Goal: Information Seeking & Learning: Learn about a topic

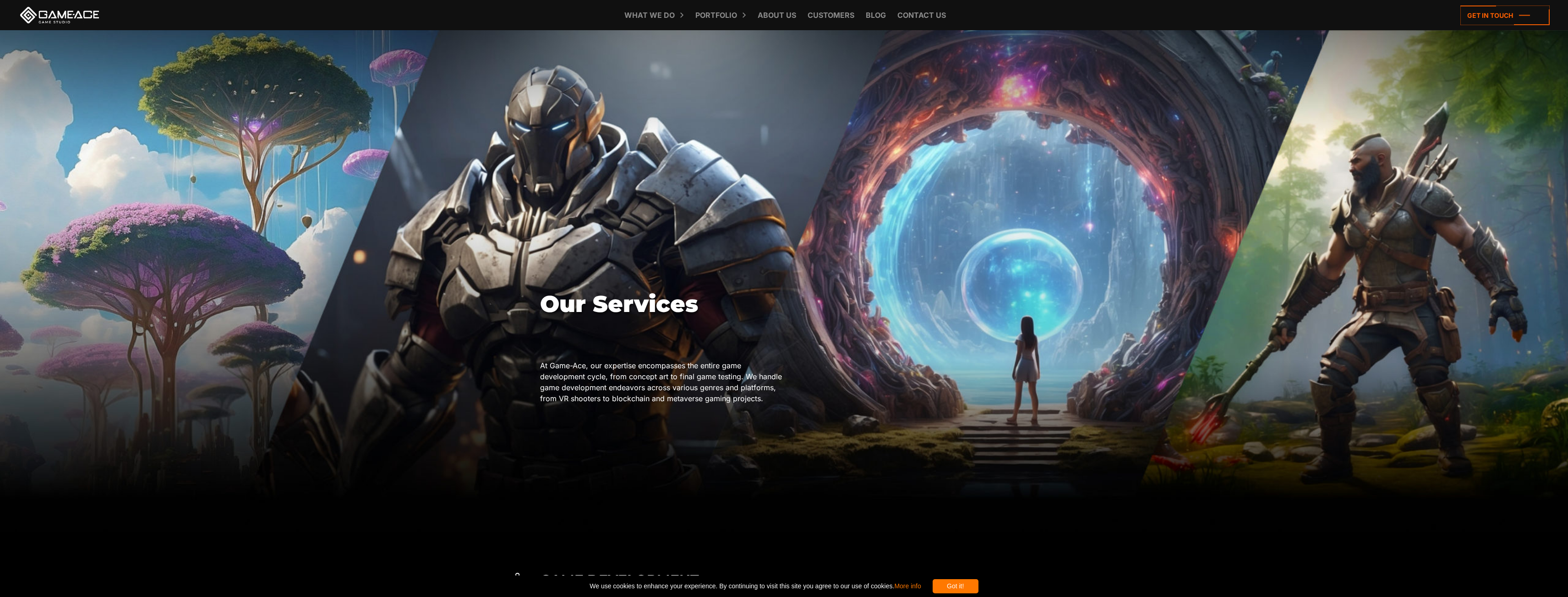
click at [566, 259] on div "Our Services At Game-Ace, our expertise encompasses the entire game development…" at bounding box center [784, 284] width 488 height 508
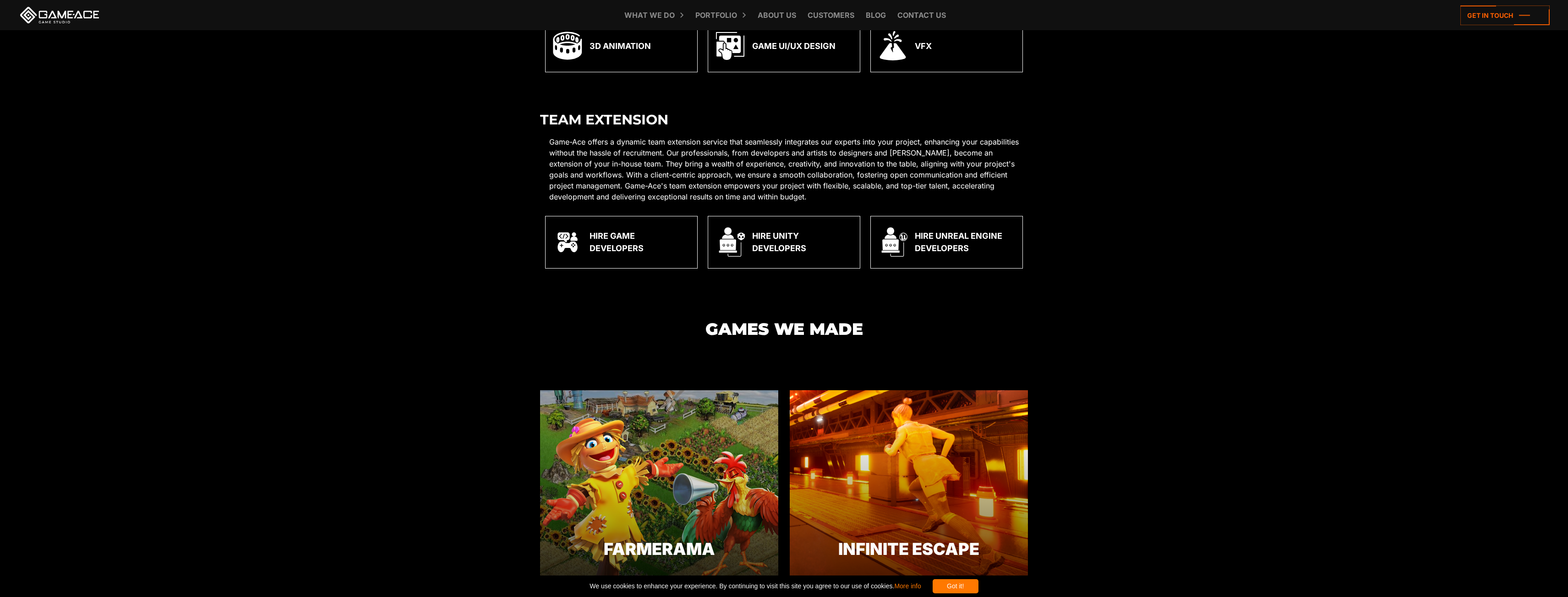
scroll to position [2425, 0]
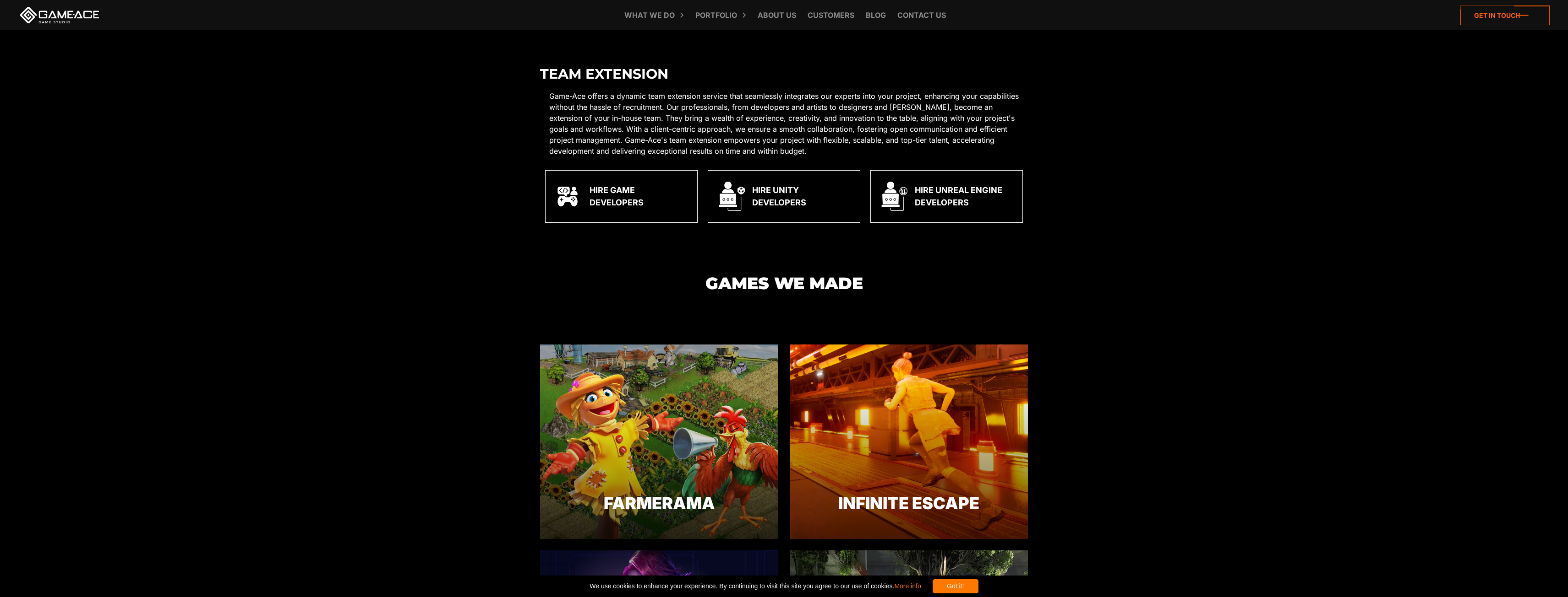
click at [1505, 17] on icon at bounding box center [1505, 15] width 89 height 20
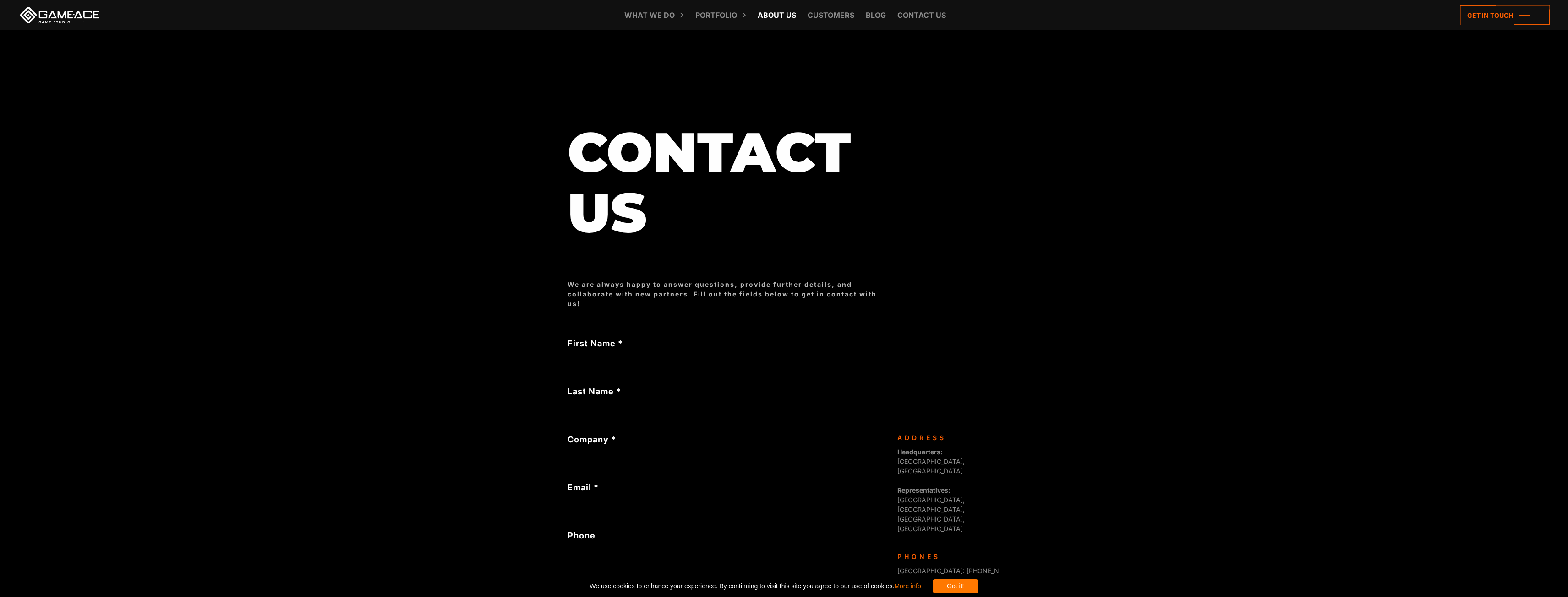
click at [782, 18] on link "About Us" at bounding box center [777, 15] width 48 height 30
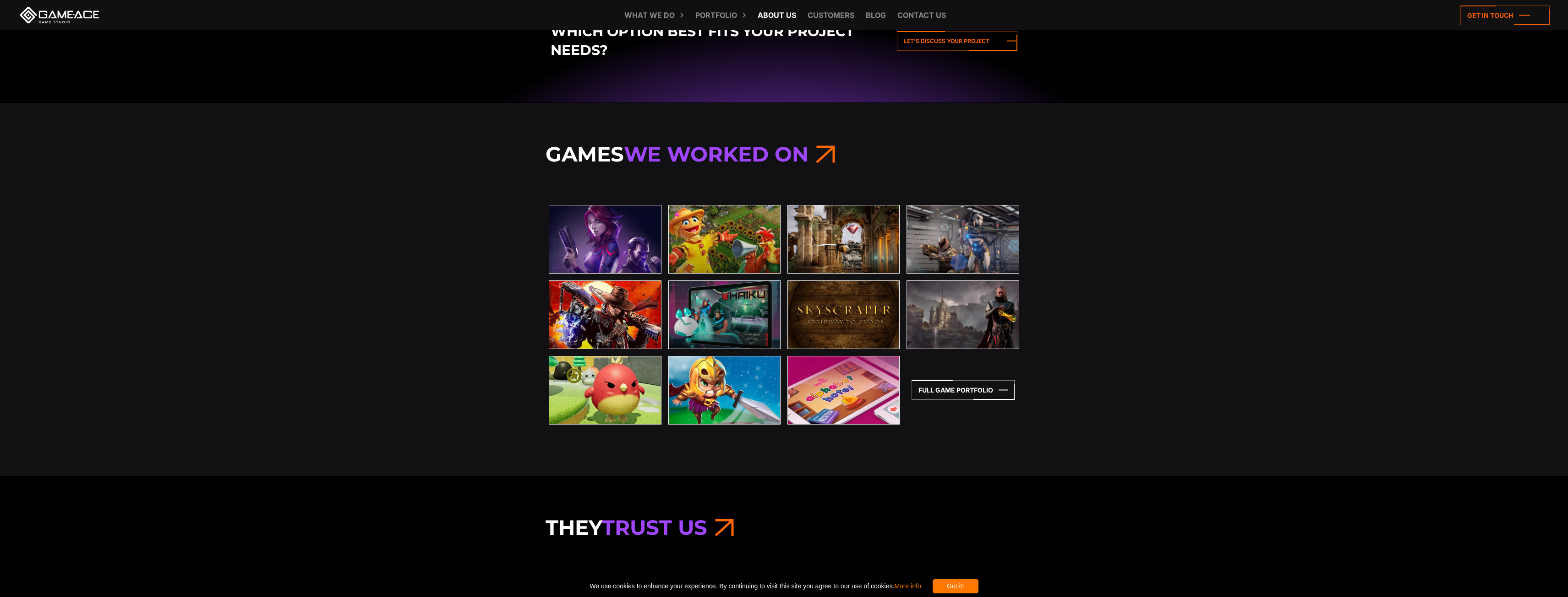
scroll to position [1922, 0]
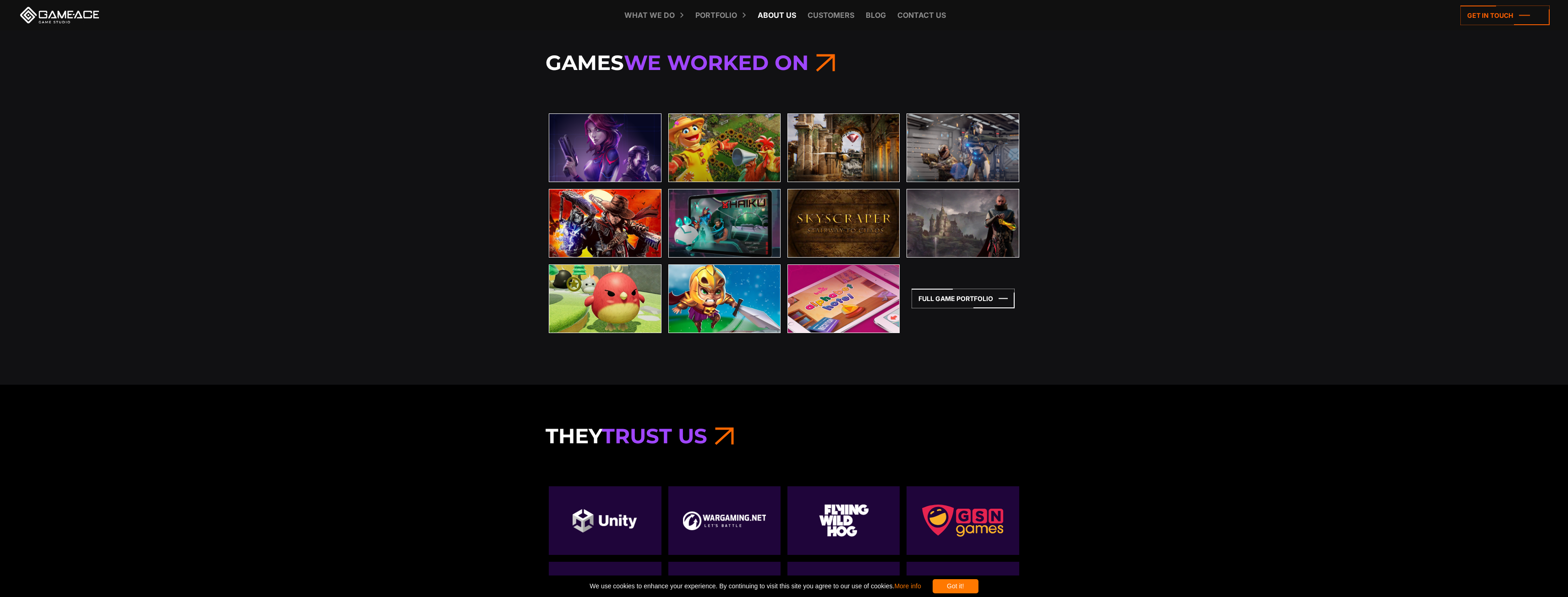
click at [781, 17] on link "About Us" at bounding box center [777, 15] width 48 height 30
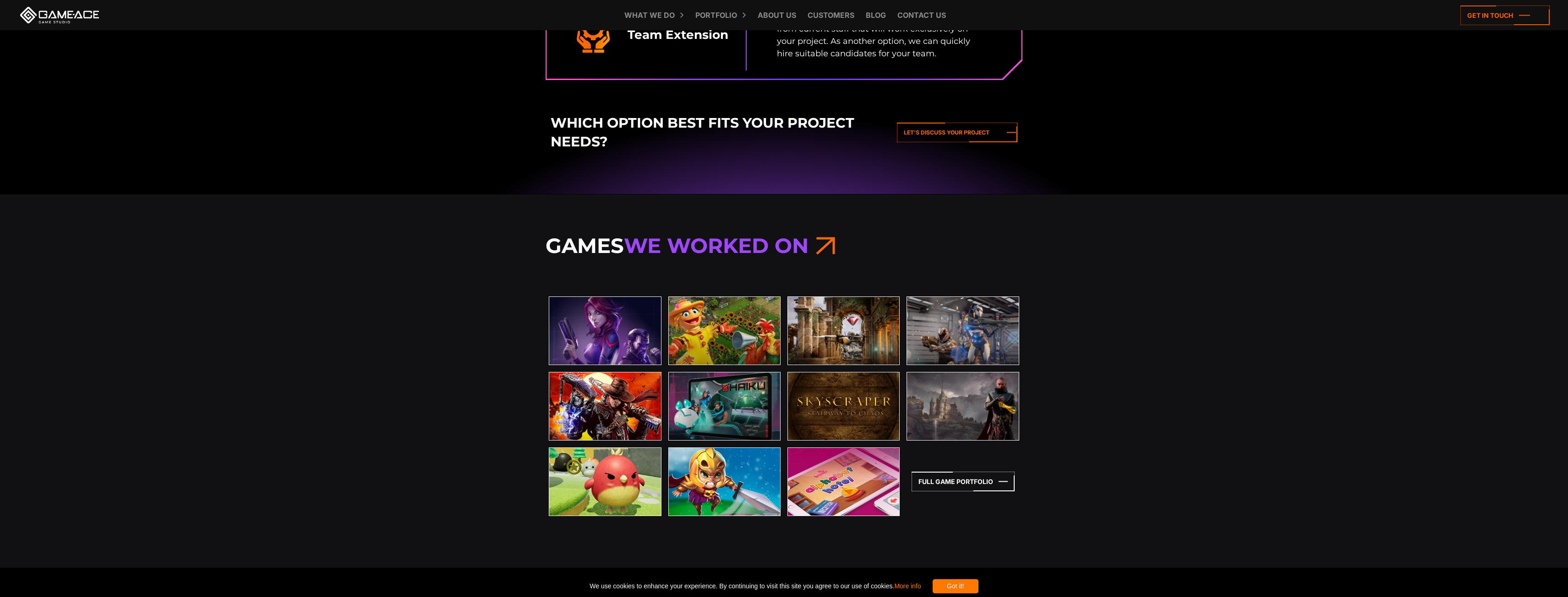
scroll to position [1876, 0]
